Goal: Navigation & Orientation: Locate item on page

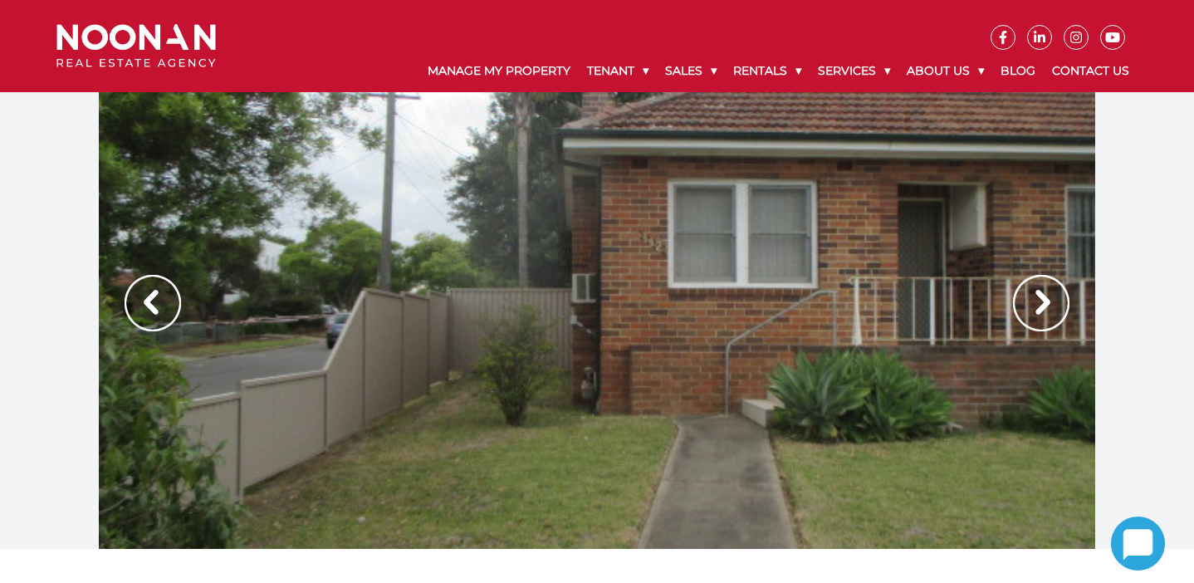
click at [1045, 307] on img at bounding box center [1041, 303] width 56 height 56
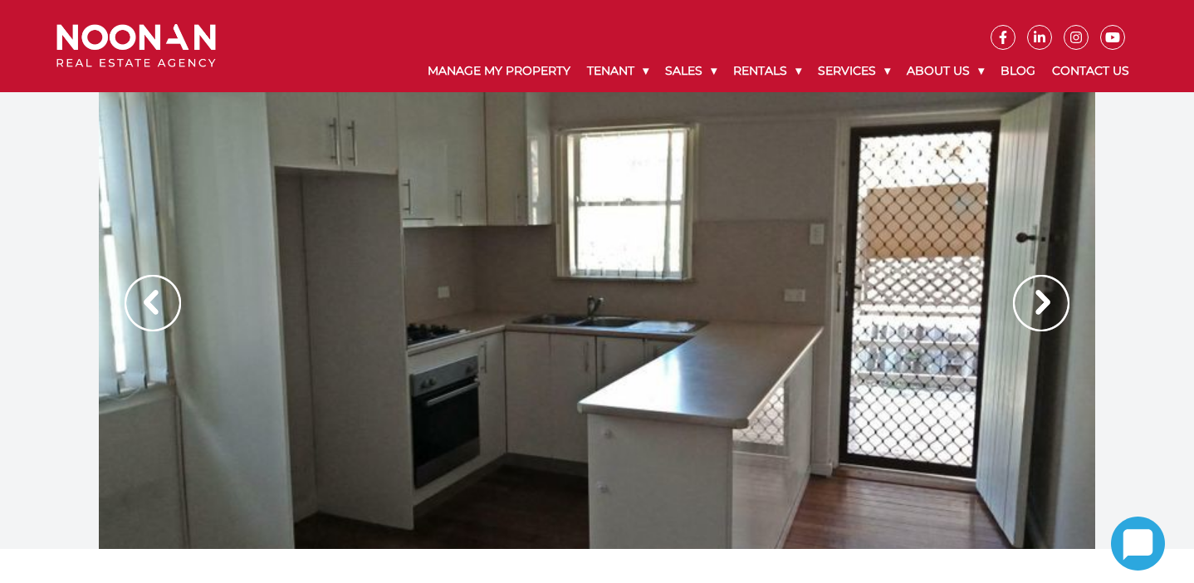
click at [1045, 307] on img at bounding box center [1041, 303] width 56 height 56
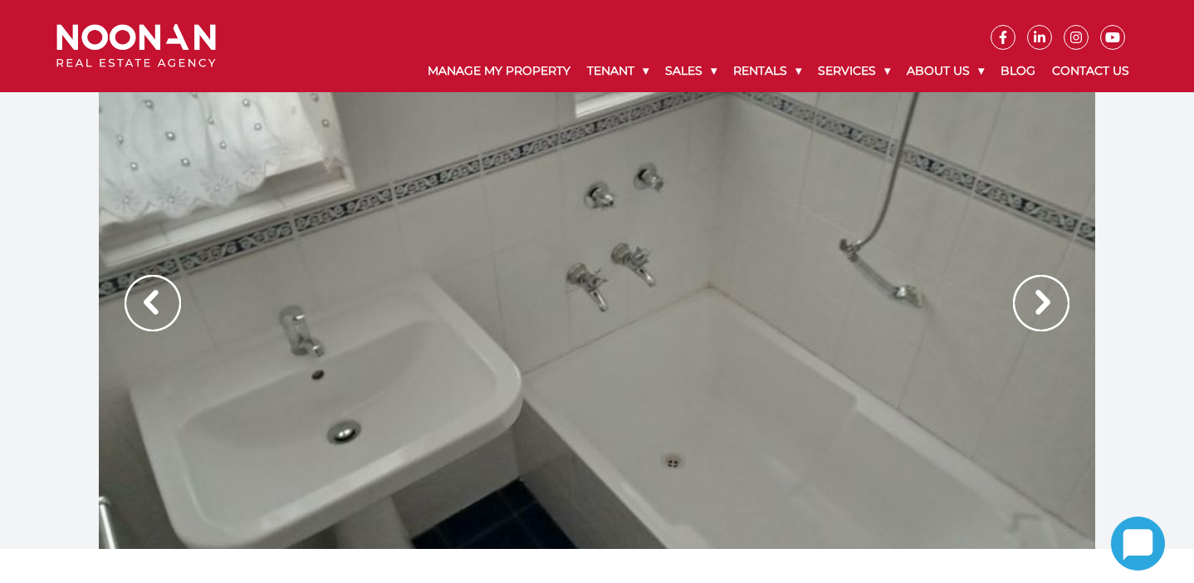
click at [1045, 307] on img at bounding box center [1041, 303] width 56 height 56
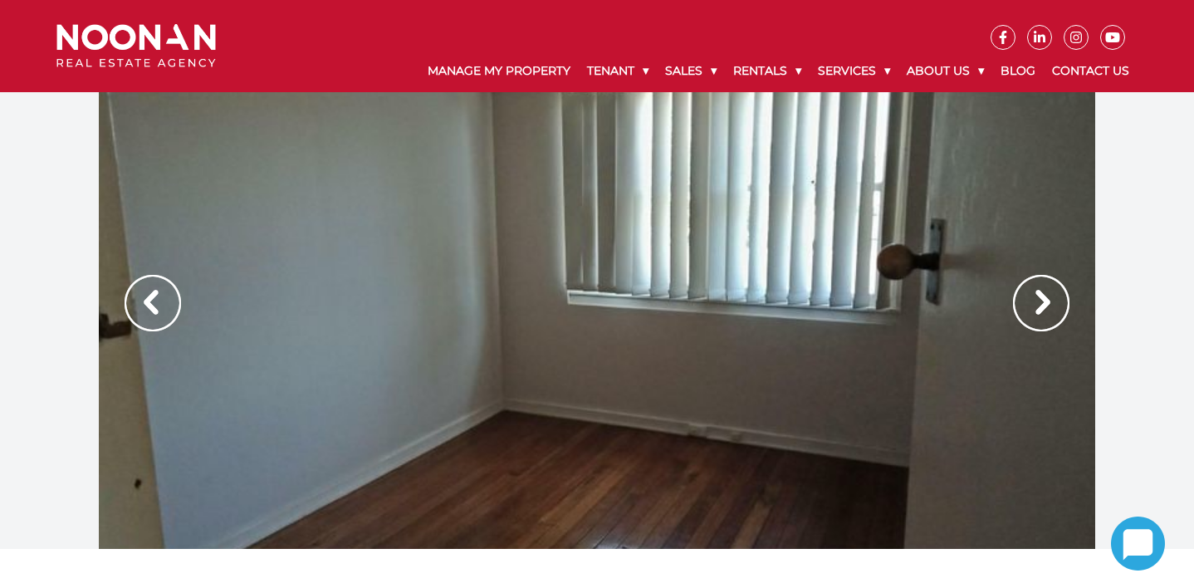
click at [1045, 307] on img at bounding box center [1041, 303] width 56 height 56
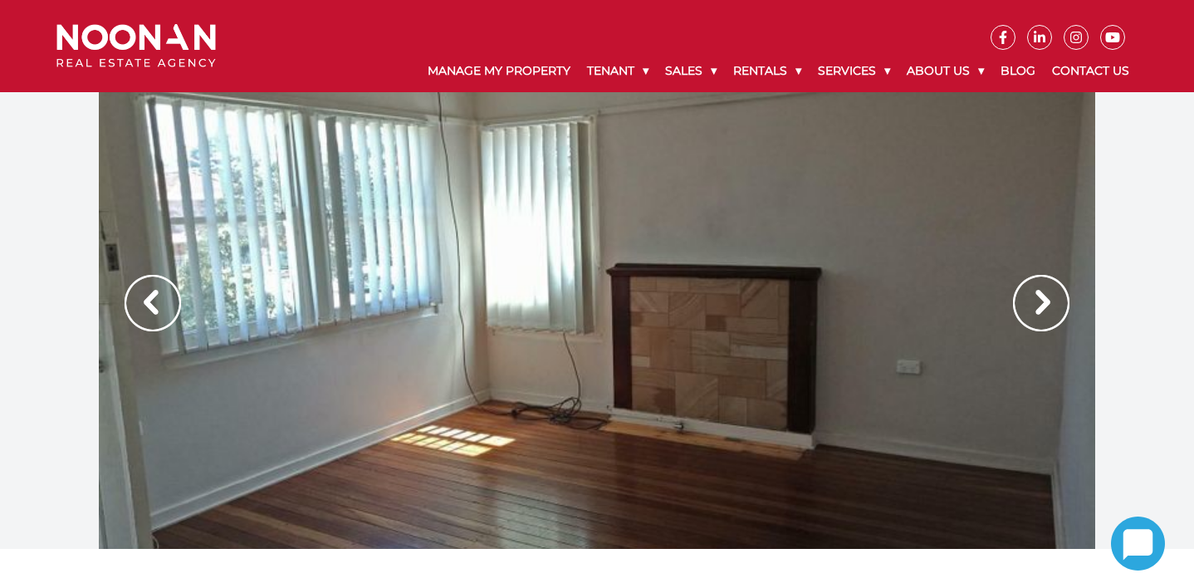
click at [1045, 307] on img at bounding box center [1041, 303] width 56 height 56
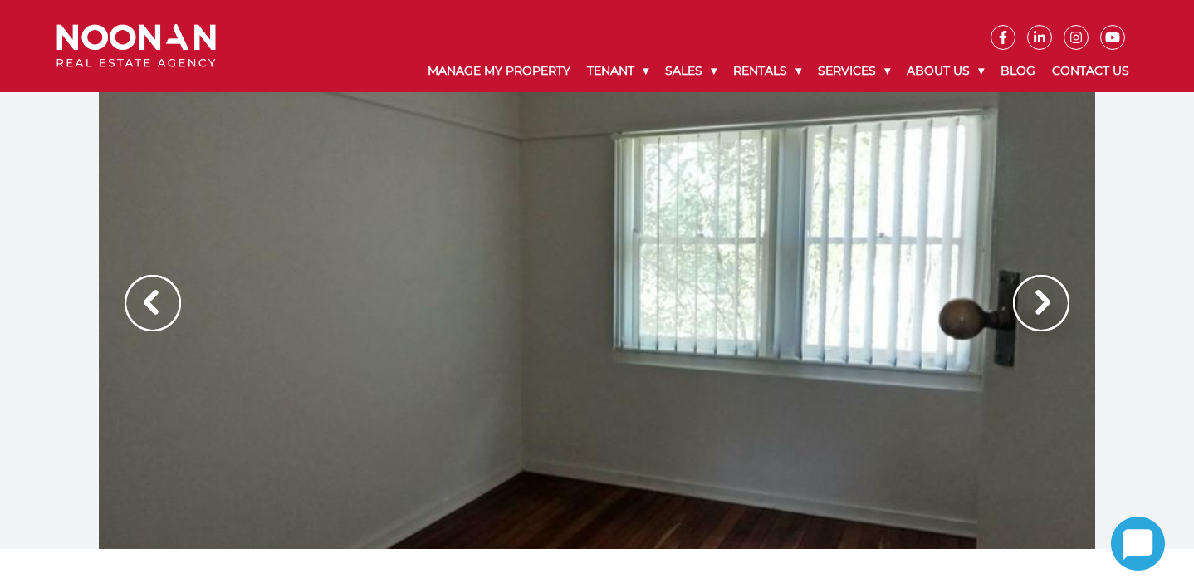
click at [1045, 307] on img at bounding box center [1041, 303] width 56 height 56
click at [1029, 310] on img at bounding box center [1041, 303] width 56 height 56
click at [1050, 305] on img at bounding box center [1041, 303] width 56 height 56
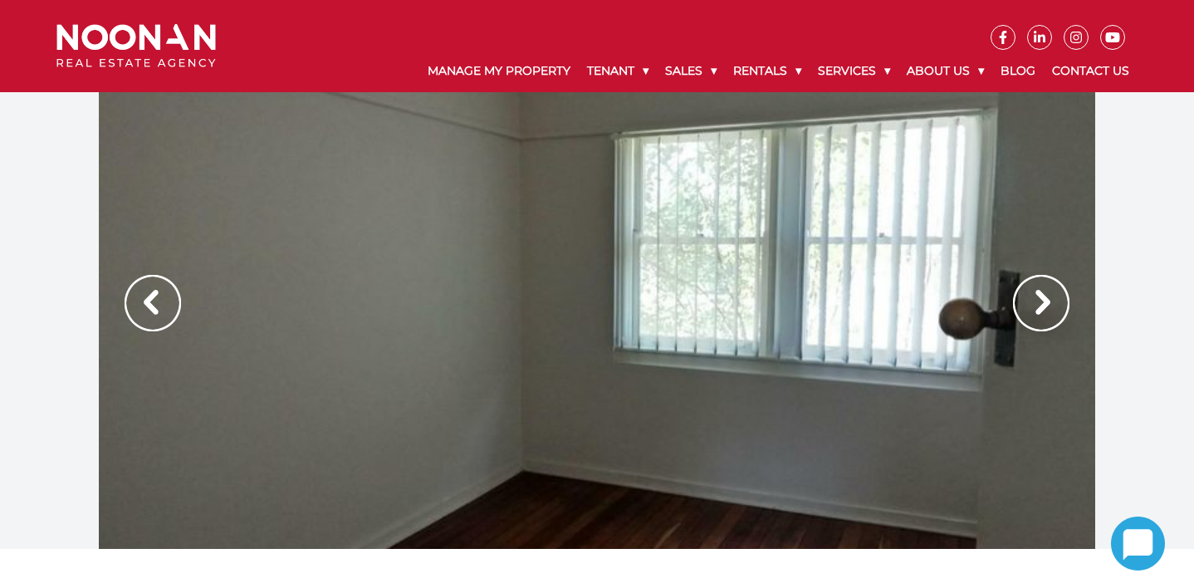
click at [1038, 301] on img at bounding box center [1041, 303] width 56 height 56
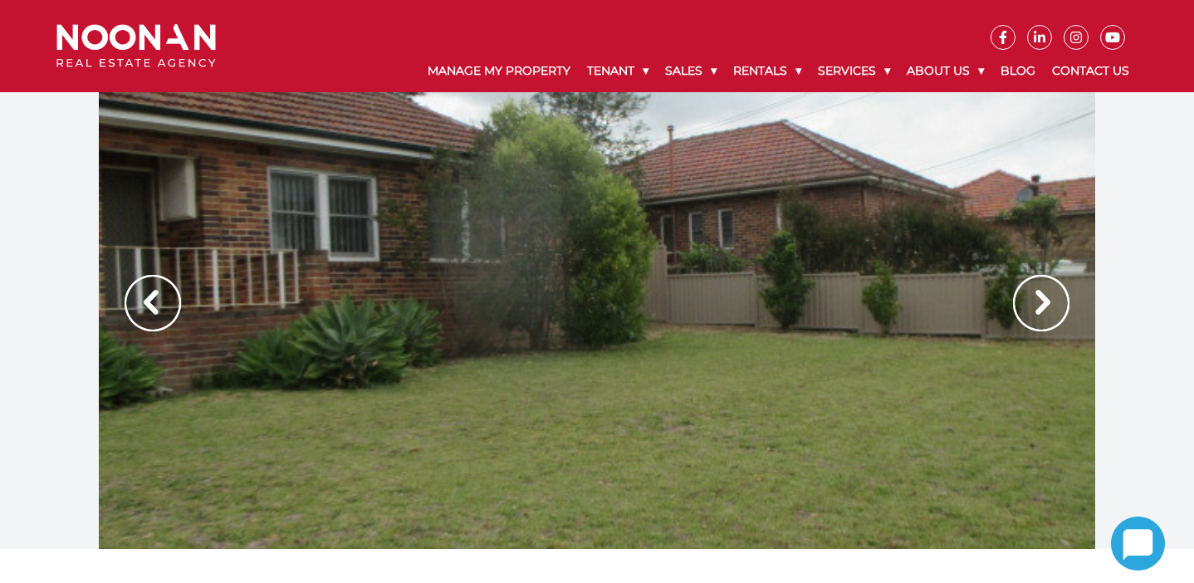
click at [1038, 301] on img at bounding box center [1041, 303] width 56 height 56
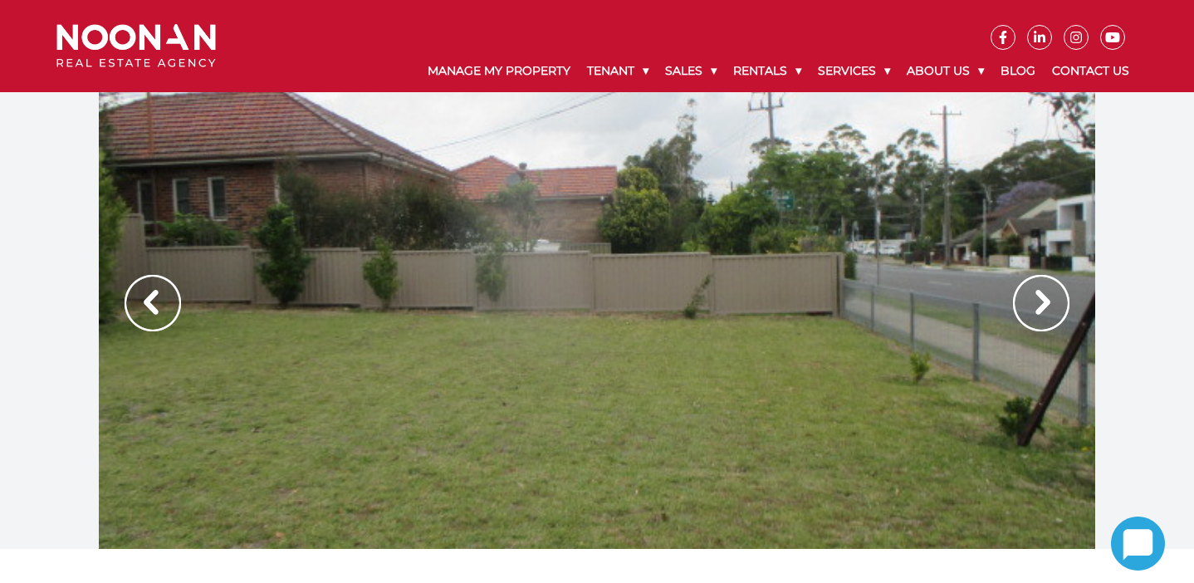
click at [1038, 301] on img at bounding box center [1041, 303] width 56 height 56
